Goal: Find specific page/section: Find specific page/section

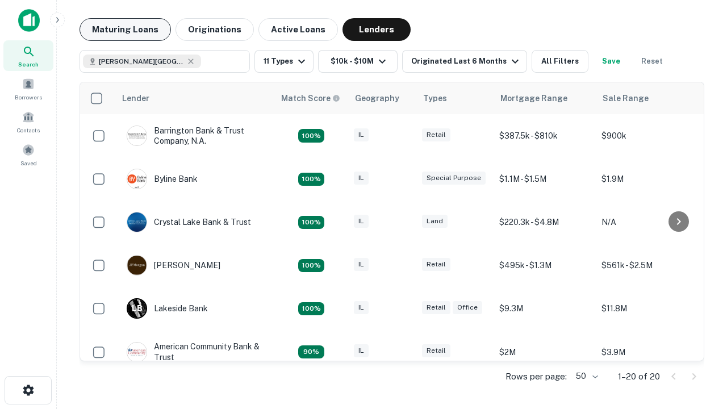
click at [125, 30] on button "Maturing Loans" at bounding box center [124, 29] width 91 height 23
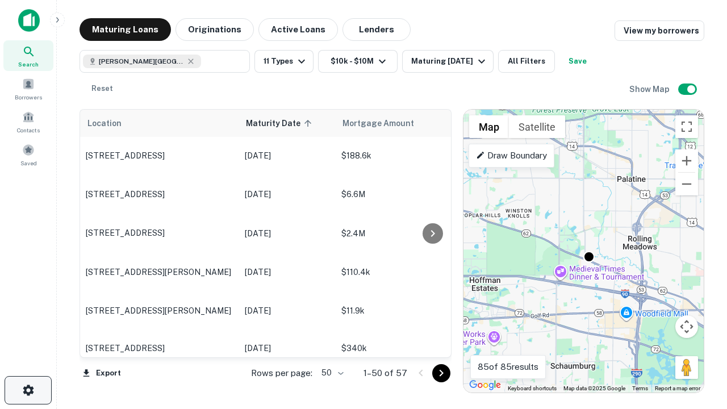
click at [28, 390] on icon "button" at bounding box center [29, 390] width 14 height 14
